Goal: Task Accomplishment & Management: Use online tool/utility

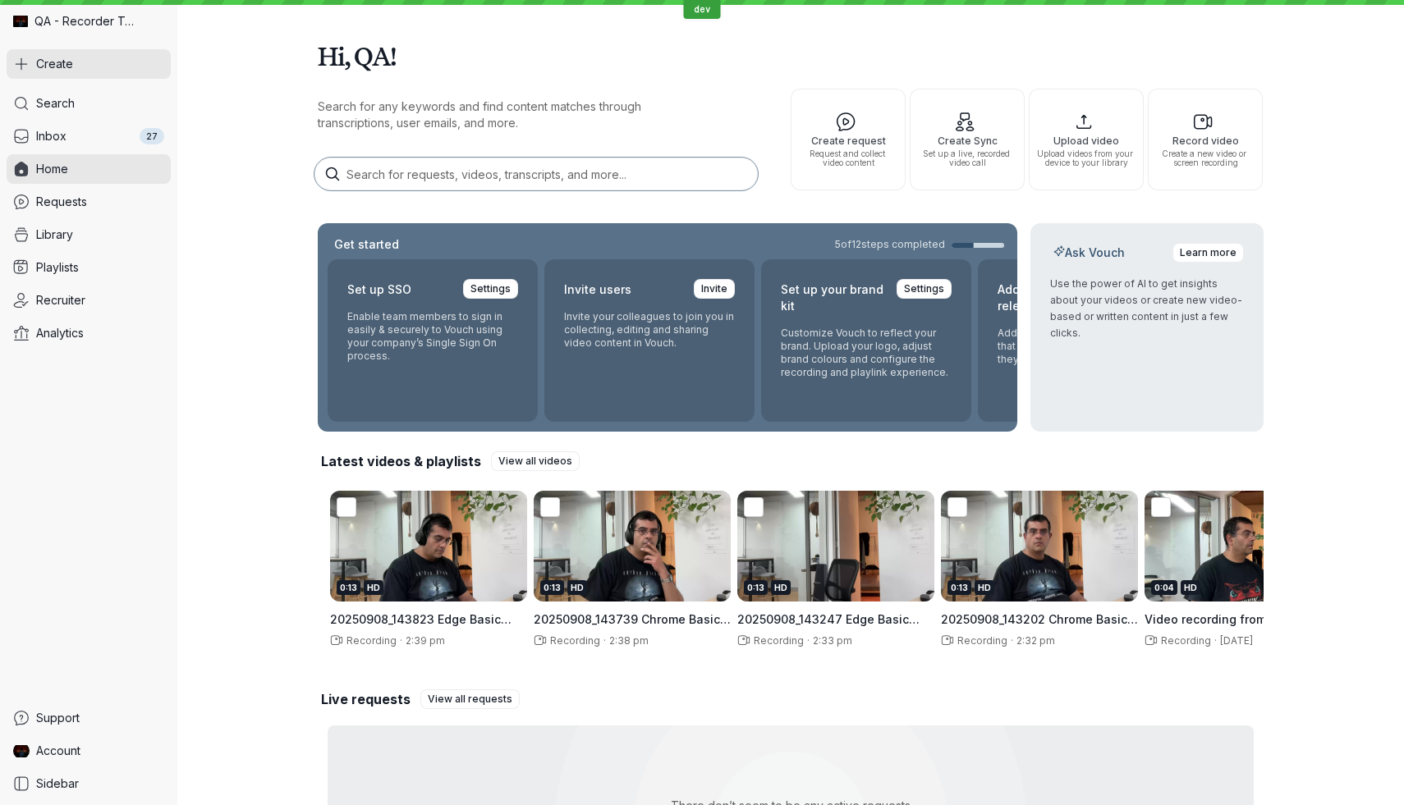
click at [117, 71] on button "Create" at bounding box center [89, 64] width 164 height 30
